Goal: Task Accomplishment & Management: Use online tool/utility

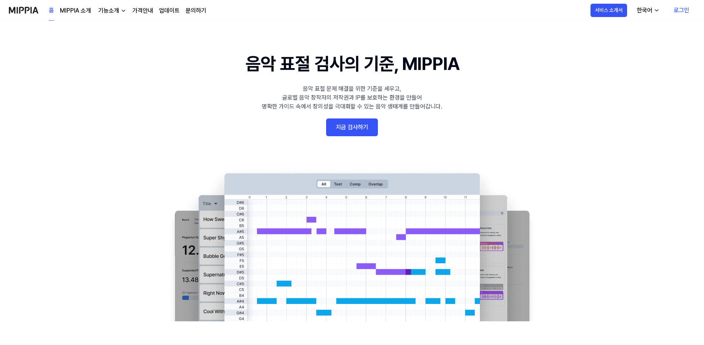
click at [679, 10] on link "로그인" at bounding box center [681, 10] width 27 height 21
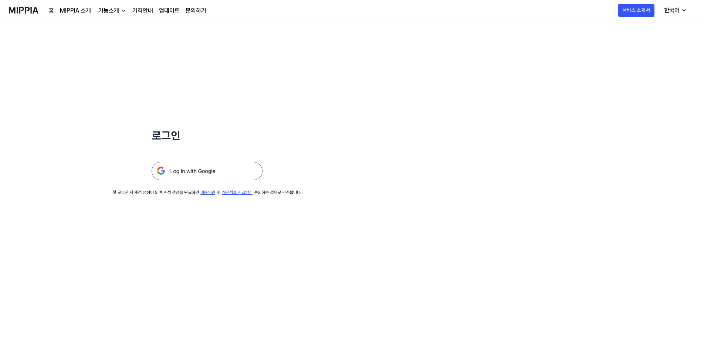
click at [197, 170] on img at bounding box center [207, 171] width 111 height 18
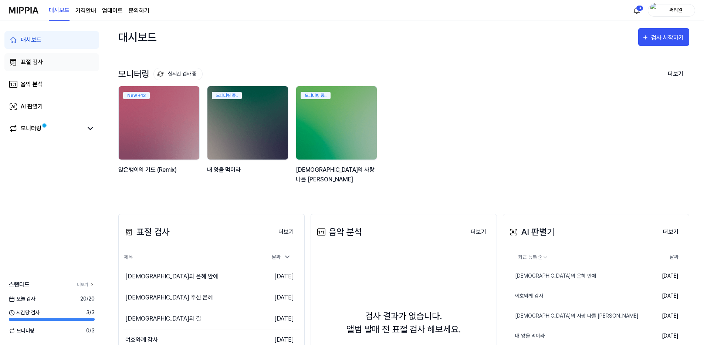
click at [34, 61] on div "표절 검사" at bounding box center [32, 62] width 22 height 9
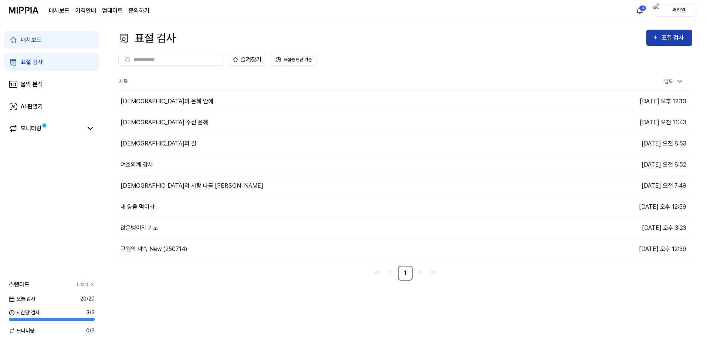
click at [665, 36] on div "표절 검사" at bounding box center [674, 38] width 25 height 10
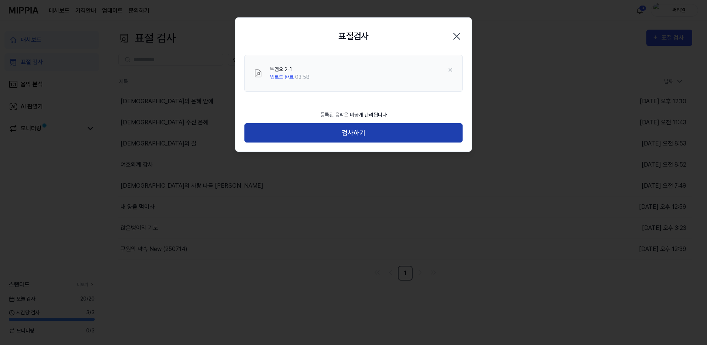
click at [354, 133] on button "검사하기" at bounding box center [353, 133] width 218 height 20
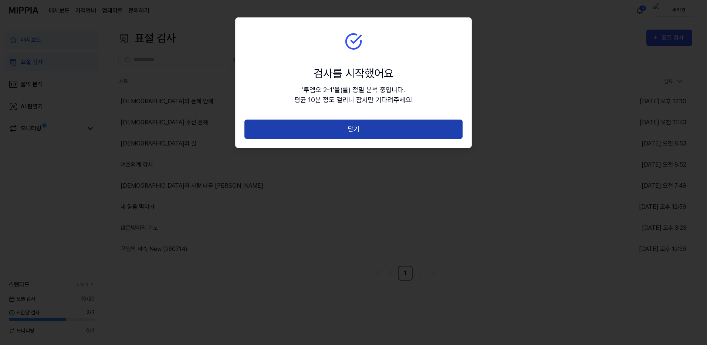
click at [361, 131] on button "닫기" at bounding box center [353, 129] width 218 height 20
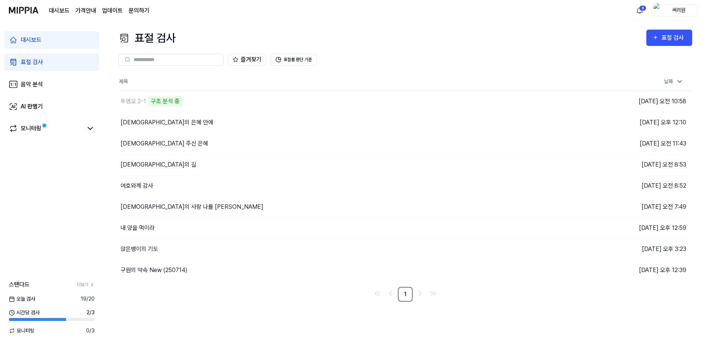
click at [395, 25] on div "표절 검사 표절 검사 표절 검사 음악 분석 AI 판별기 즐겨찾기 표절률 판단 기준 제목 날짜 투엠오 2-1 구조 분석 중 이동하기 [DATE]…" at bounding box center [406, 183] width 604 height 324
click at [26, 108] on div "AI 판별기" at bounding box center [32, 106] width 22 height 9
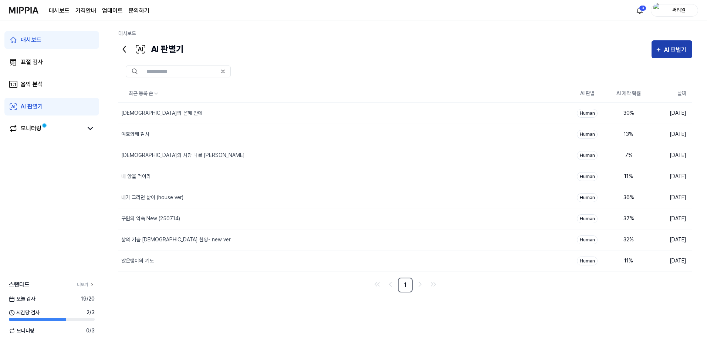
click at [665, 49] on div "AI 판별기" at bounding box center [676, 50] width 24 height 10
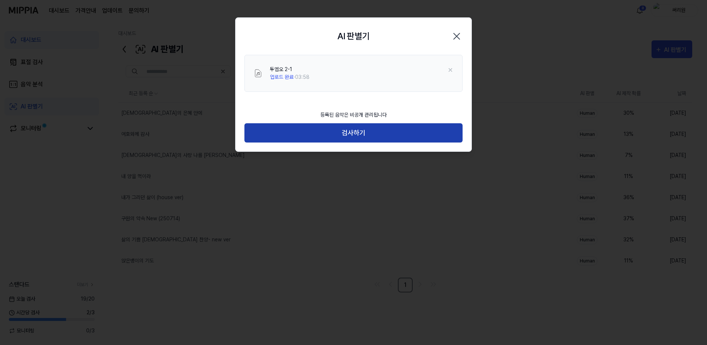
click at [345, 132] on button "검사하기" at bounding box center [353, 133] width 218 height 20
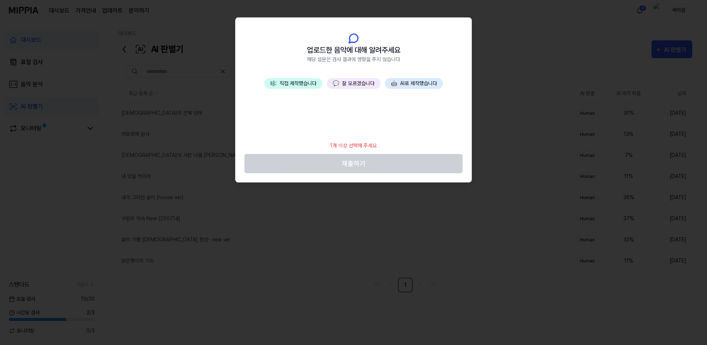
click at [365, 83] on button "💬 잘 모르겠습니다" at bounding box center [354, 83] width 54 height 11
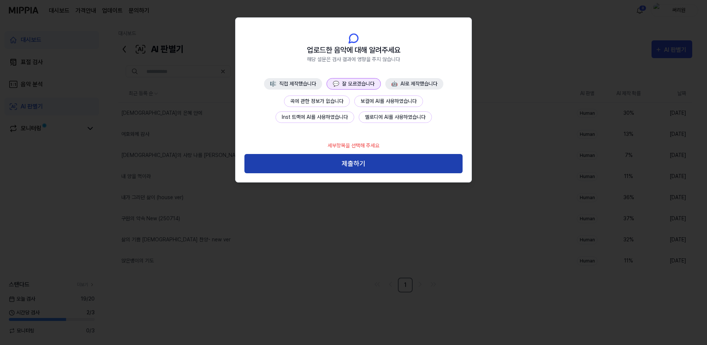
click at [369, 161] on button "제출하기" at bounding box center [353, 164] width 218 height 20
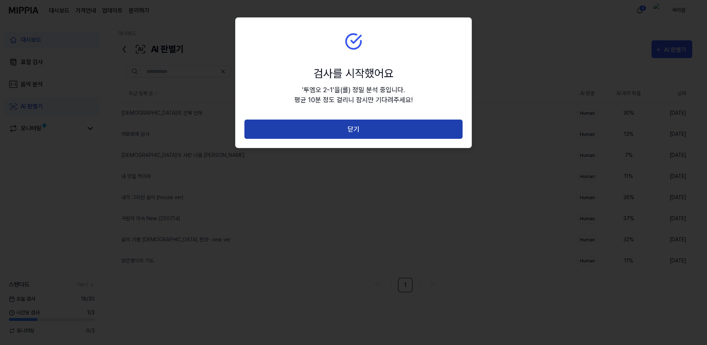
click at [360, 128] on button "닫기" at bounding box center [353, 129] width 218 height 20
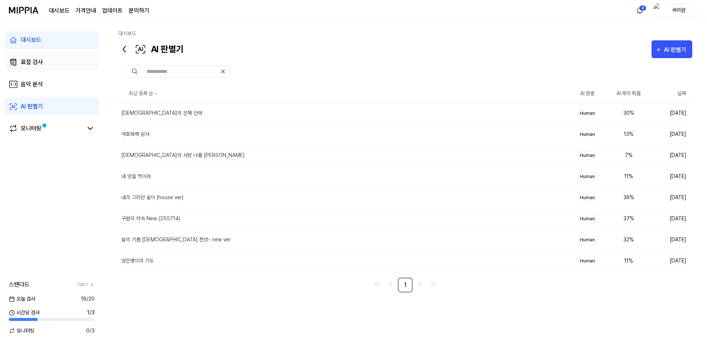
click at [27, 62] on div "표절 검사" at bounding box center [32, 62] width 22 height 9
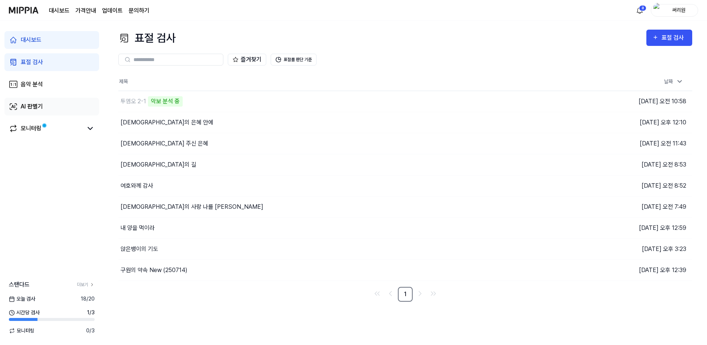
click at [33, 108] on div "AI 판별기" at bounding box center [32, 106] width 22 height 9
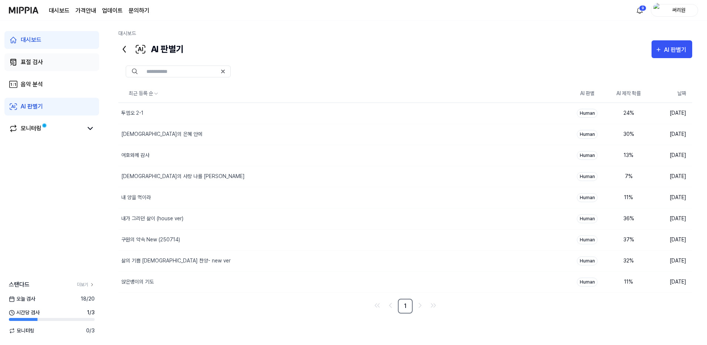
click at [38, 62] on div "표절 검사" at bounding box center [32, 62] width 22 height 9
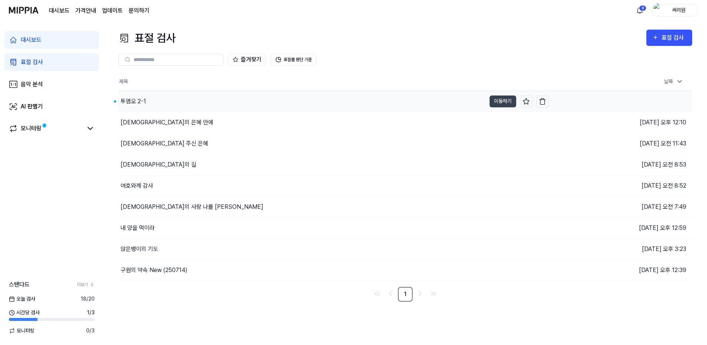
click at [146, 99] on div "투엠오 2-1" at bounding box center [134, 101] width 26 height 9
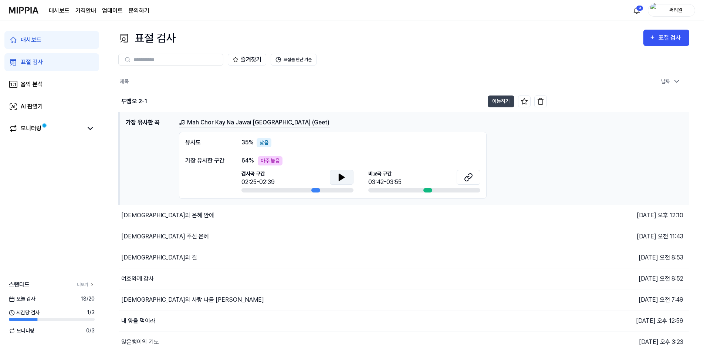
click at [339, 179] on icon at bounding box center [341, 177] width 5 height 7
click at [468, 178] on icon at bounding box center [470, 175] width 4 height 5
click at [34, 57] on link "표절 검사" at bounding box center [51, 62] width 95 height 18
click at [32, 38] on div "대시보드" at bounding box center [31, 40] width 21 height 9
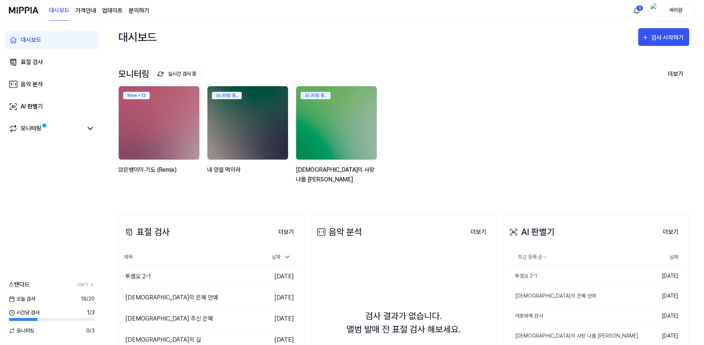
click at [445, 151] on div "New + 13 앉은뱅이의 기도 (Remix) 모니터링 중.. 내 양을 먹이라 모니터링 중.. [DEMOGRAPHIC_DATA]의 사랑 나를 …" at bounding box center [397, 139] width 571 height 106
click at [675, 77] on button "더보기" at bounding box center [675, 74] width 27 height 16
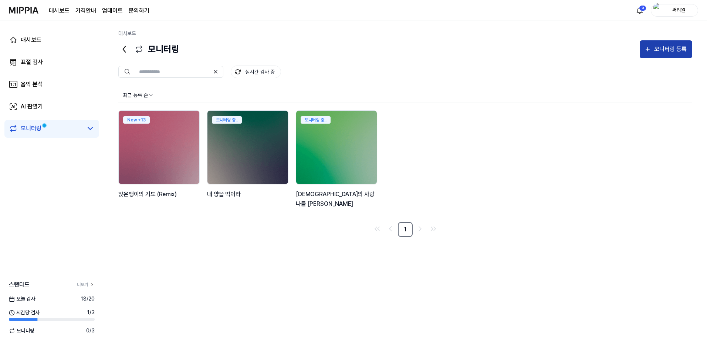
click at [662, 48] on div "모니터링 등록" at bounding box center [670, 49] width 34 height 10
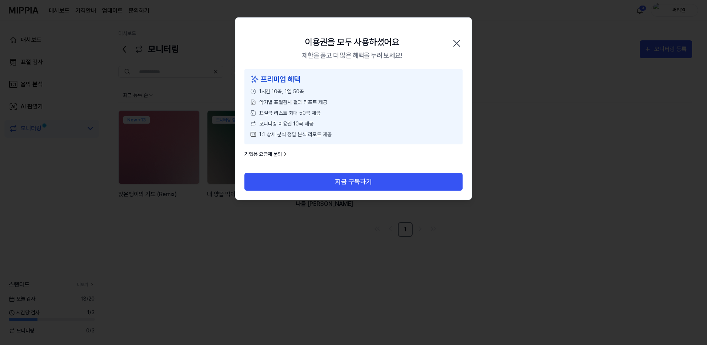
click at [458, 44] on icon "button" at bounding box center [457, 43] width 12 height 12
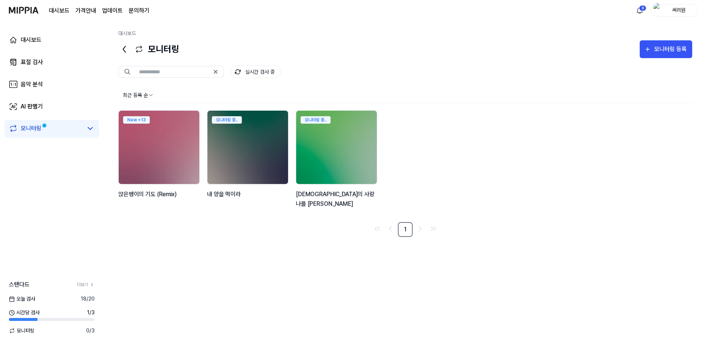
drag, startPoint x: 27, startPoint y: 332, endPoint x: 32, endPoint y: 331, distance: 4.8
click at [27, 332] on span "모니터링" at bounding box center [22, 331] width 26 height 8
click at [20, 12] on img at bounding box center [24, 10] width 30 height 20
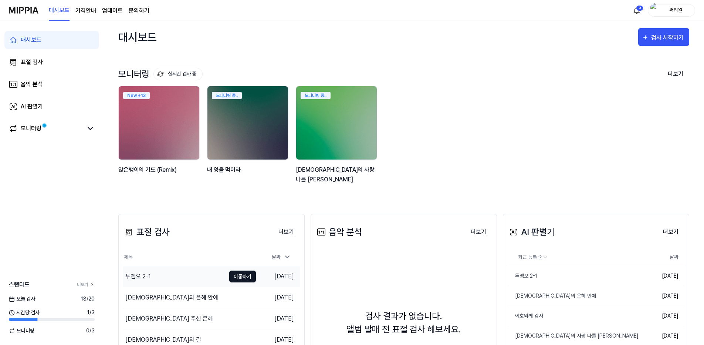
scroll to position [139, 0]
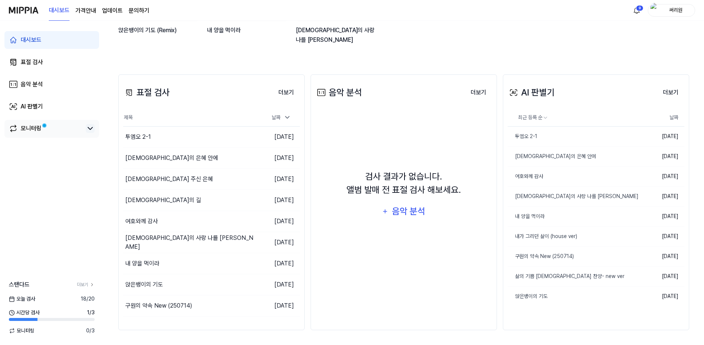
click at [89, 129] on icon at bounding box center [90, 128] width 9 height 9
click at [85, 165] on div "+9" at bounding box center [90, 165] width 10 height 6
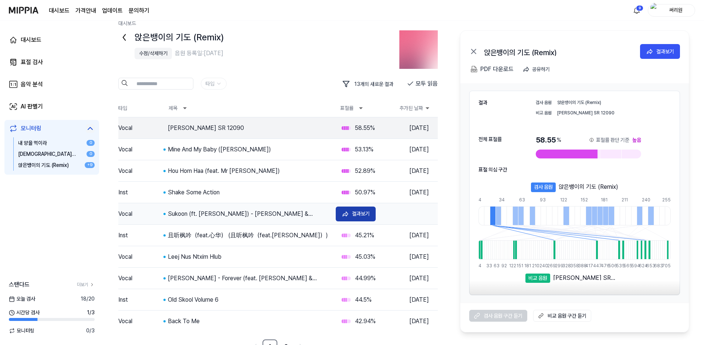
scroll to position [19, 0]
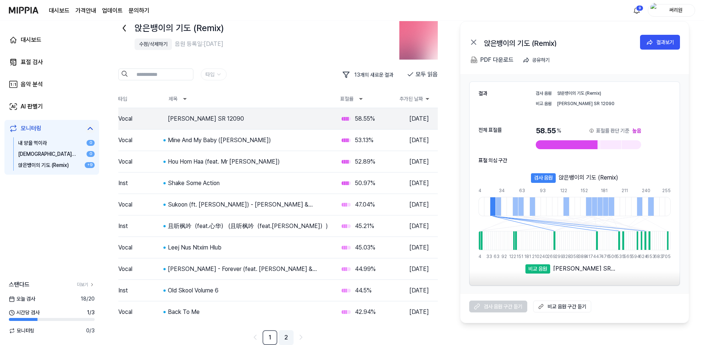
click at [289, 337] on link "2" at bounding box center [286, 337] width 15 height 15
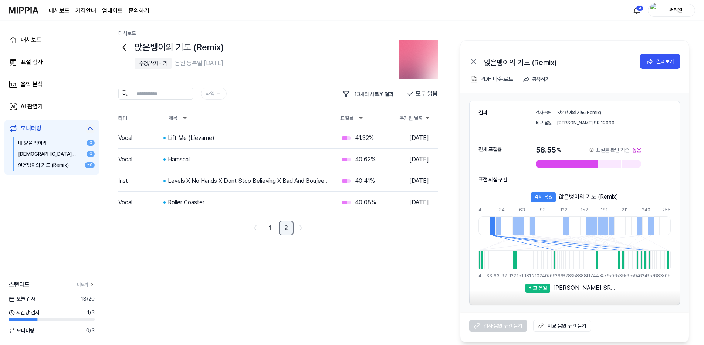
scroll to position [0, 0]
click at [270, 227] on link "1" at bounding box center [271, 227] width 15 height 15
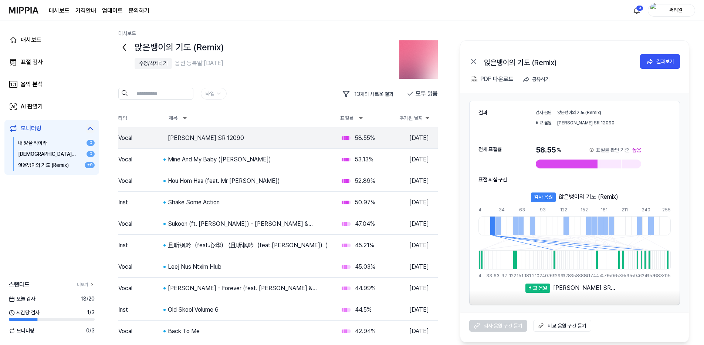
click at [19, 10] on img at bounding box center [24, 10] width 30 height 20
